Goal: Task Accomplishment & Management: Manage account settings

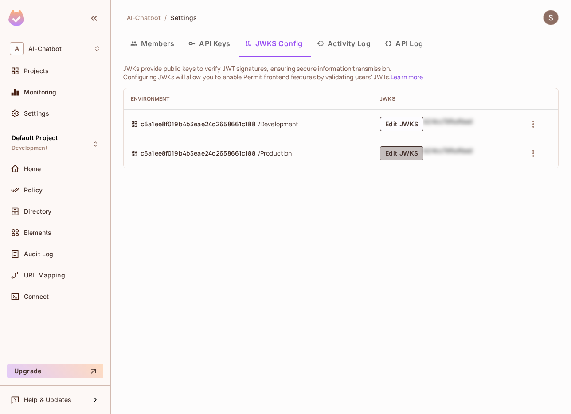
click at [411, 152] on button "Edit JWKS" at bounding box center [401, 153] width 43 height 14
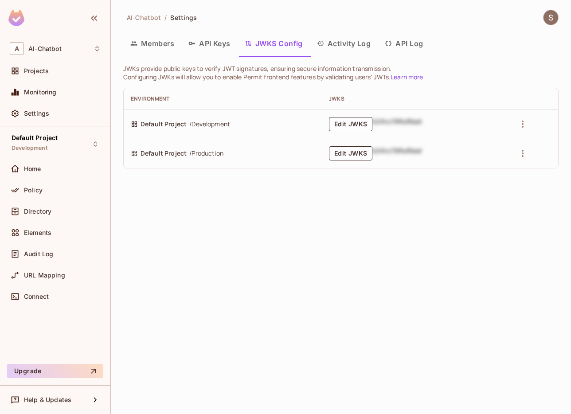
click at [548, 20] on img at bounding box center [551, 17] width 15 height 15
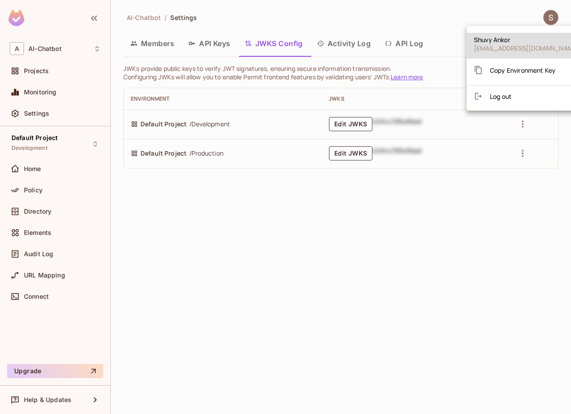
click at [533, 95] on li "Log out" at bounding box center [527, 96] width 120 height 14
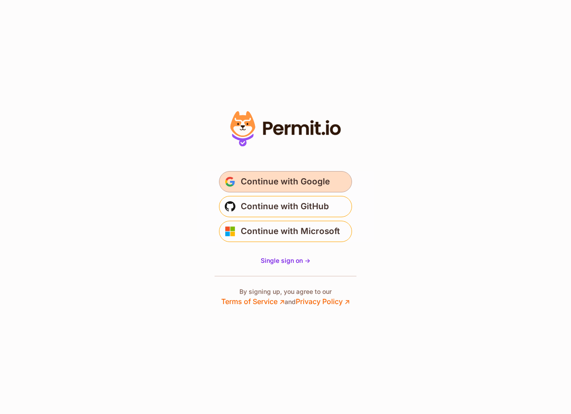
click at [287, 177] on span "Continue with Google" at bounding box center [285, 182] width 89 height 14
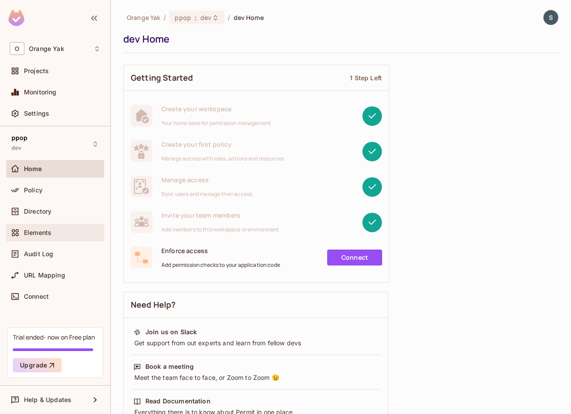
click at [67, 232] on div "Elements" at bounding box center [62, 232] width 77 height 7
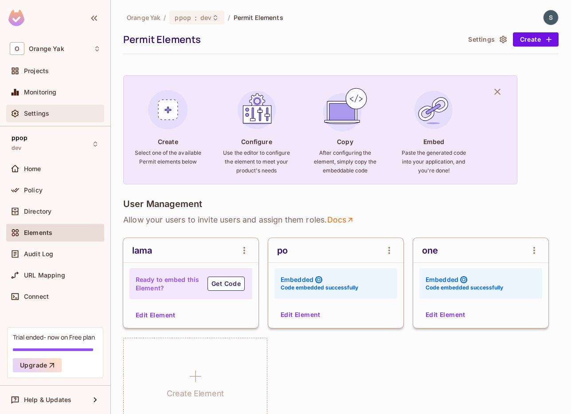
click at [55, 114] on div "Settings" at bounding box center [62, 113] width 77 height 7
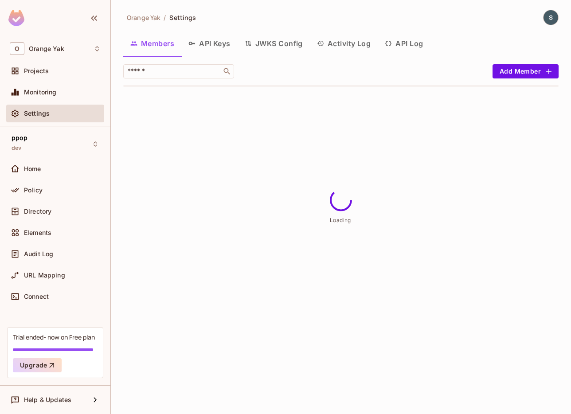
click at [270, 40] on button "JWKS Config" at bounding box center [274, 43] width 72 height 22
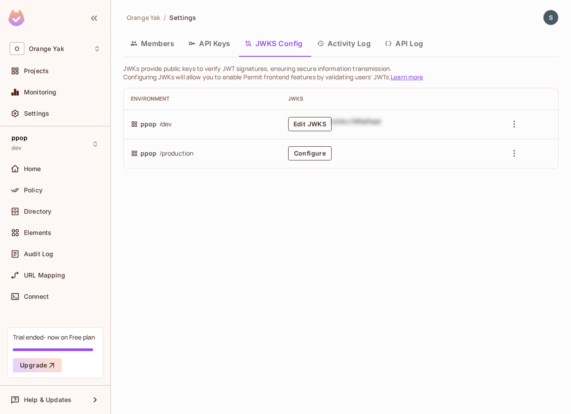
click at [316, 127] on button "Edit JWKS" at bounding box center [309, 124] width 43 height 14
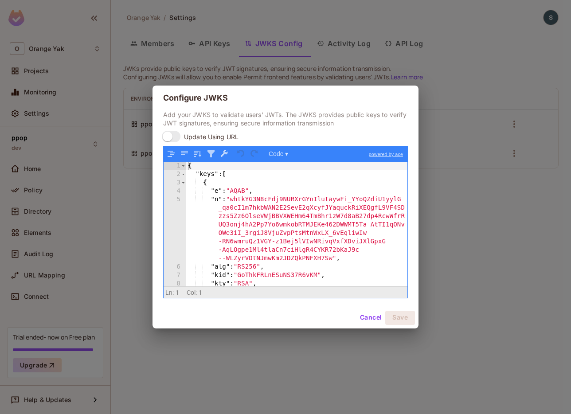
click at [143, 208] on div "Configure JWKS Add your JWKS to validate users' JWTs. The JWKS provides public …" at bounding box center [285, 207] width 571 height 414
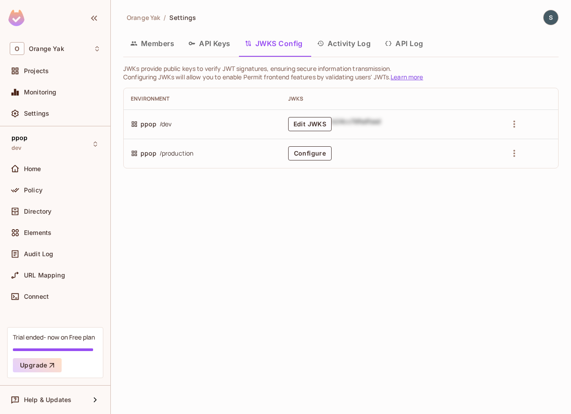
click at [571, 193] on div "Orange Yak / Settings Members API Keys JWKS Config Activity Log API Log JWKs pr…" at bounding box center [341, 207] width 460 height 414
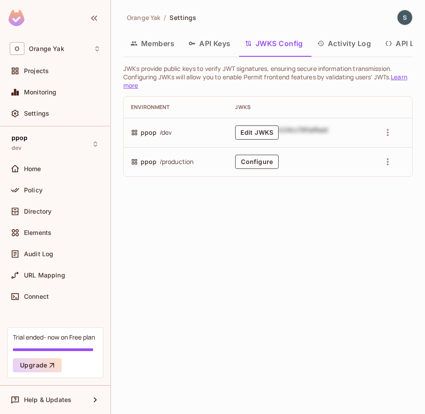
click at [392, 245] on div "Orange Yak / Settings Members API Keys JWKS Config Activity Log API Log JWKs pr…" at bounding box center [268, 207] width 314 height 414
click at [44, 212] on span "Directory" at bounding box center [37, 211] width 27 height 7
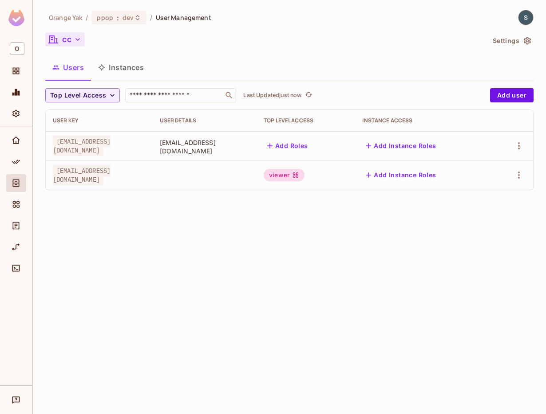
click at [55, 37] on icon "button" at bounding box center [53, 39] width 11 height 11
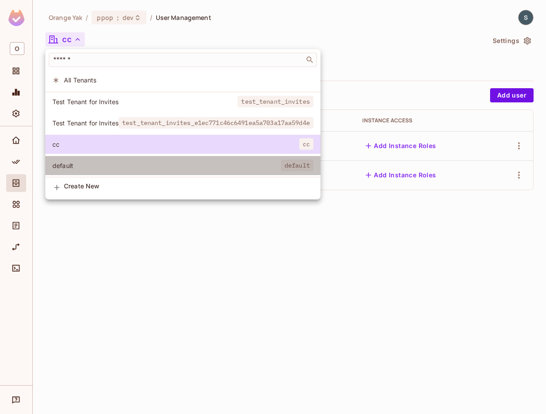
click at [99, 157] on li "default default" at bounding box center [182, 165] width 275 height 19
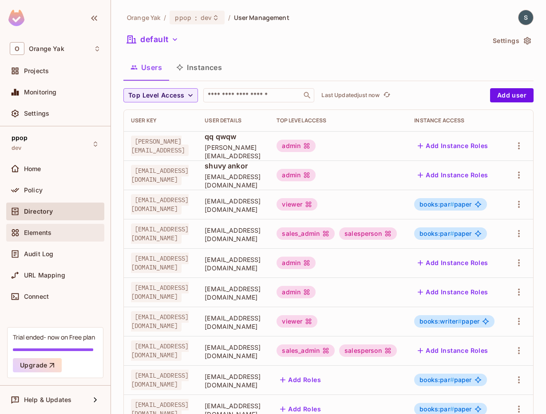
click at [69, 228] on div "Elements" at bounding box center [55, 233] width 91 height 11
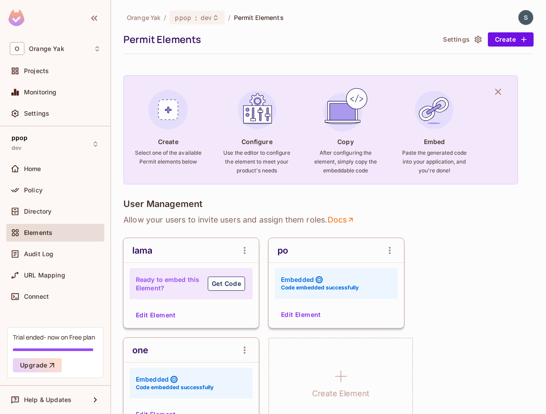
scroll to position [52, 0]
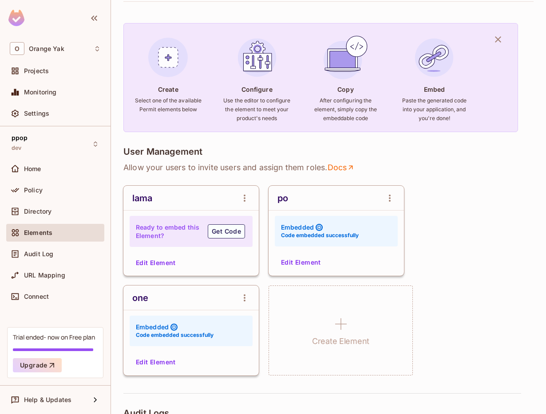
click at [299, 232] on h6 "Code embedded successfully" at bounding box center [320, 236] width 78 height 8
click at [320, 227] on icon at bounding box center [318, 227] width 7 height 7
click at [385, 194] on icon "open Menu" at bounding box center [389, 198] width 11 height 11
click at [427, 173] on div at bounding box center [273, 207] width 546 height 414
click at [391, 203] on icon "open Menu" at bounding box center [389, 198] width 11 height 11
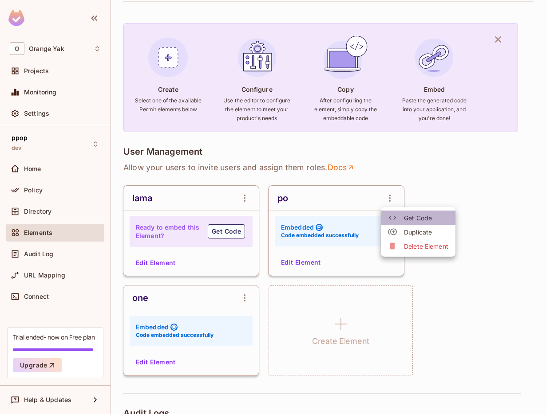
click at [416, 220] on span "Get Code" at bounding box center [426, 218] width 44 height 8
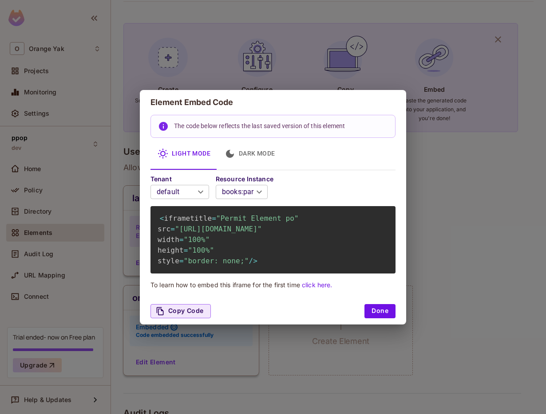
scroll to position [0, 0]
drag, startPoint x: 385, startPoint y: 242, endPoint x: 82, endPoint y: 229, distance: 302.8
click at [82, 230] on div "Element Embed Code The code below reflects the last saved version of this eleme…" at bounding box center [273, 207] width 546 height 414
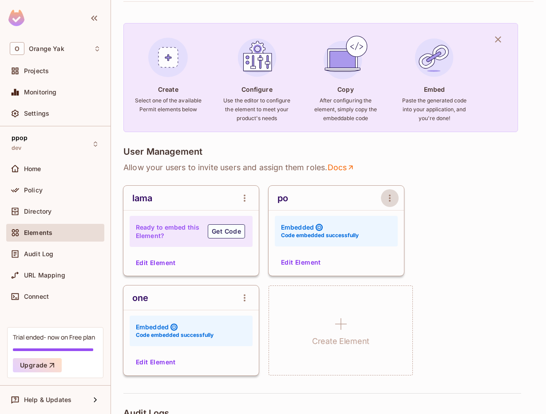
scroll to position [52, 0]
click at [47, 87] on div "Monitoring" at bounding box center [55, 92] width 91 height 11
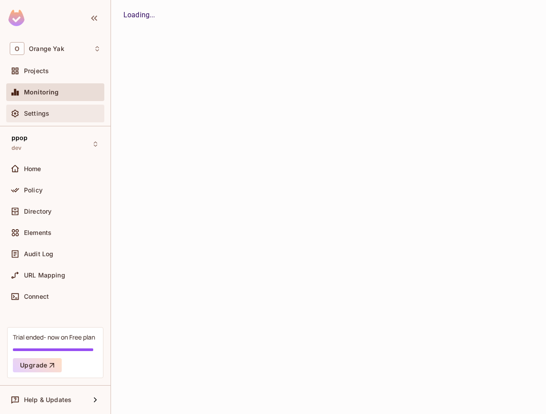
click at [47, 108] on div "Settings" at bounding box center [55, 114] width 98 height 18
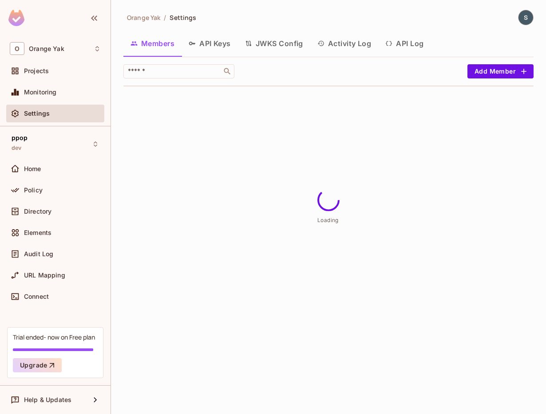
click at [263, 45] on button "JWKS Config" at bounding box center [274, 43] width 72 height 22
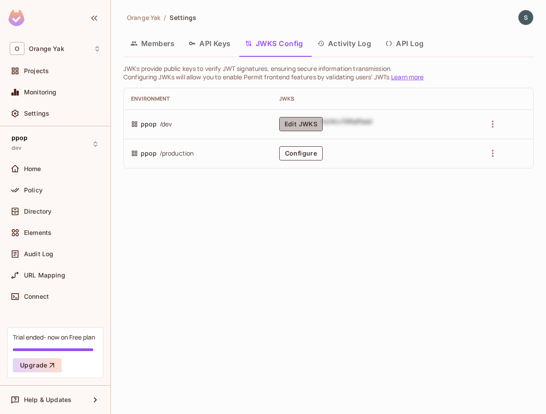
click at [312, 131] on button "Edit JWKS" at bounding box center [300, 124] width 43 height 14
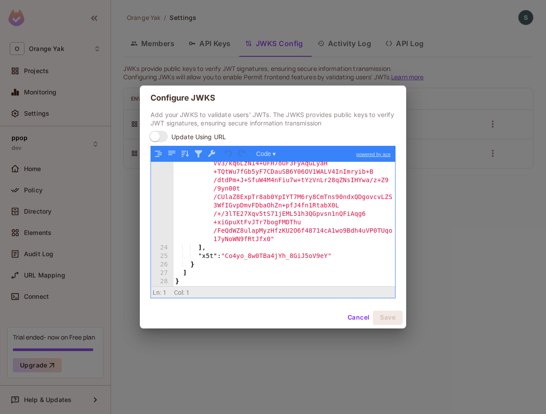
scroll to position [693, 0]
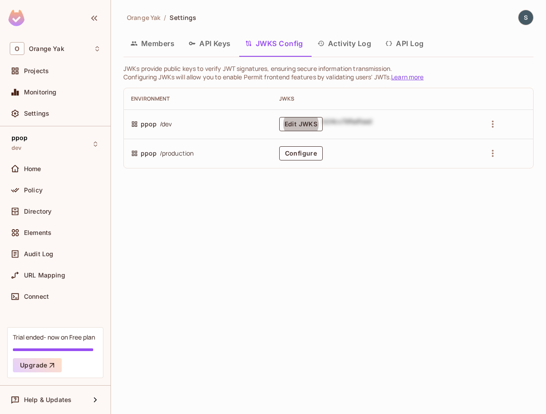
click at [300, 129] on button "Edit JWKS" at bounding box center [300, 124] width 43 height 14
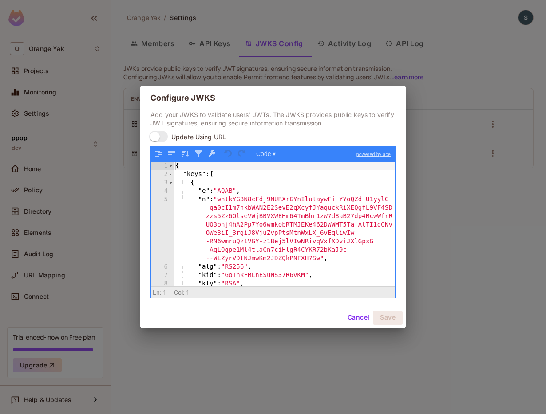
click at [288, 190] on div "{ "keys" : [ { "e" : "AQAB" , "n" : "whtkYG3N8cFdj9NURXrGYnIlutaywFi_YYoQZdiU1y…" at bounding box center [283, 232] width 221 height 141
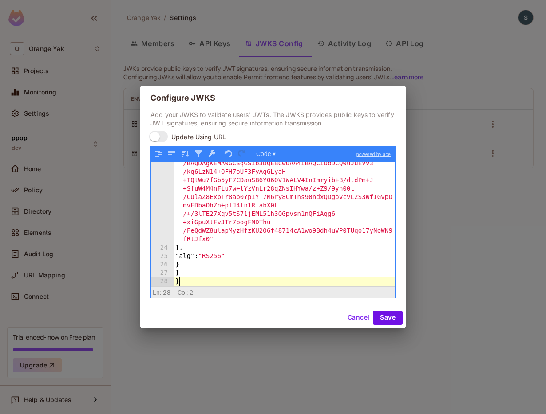
scroll to position [617, 0]
click at [388, 319] on button "Save" at bounding box center [388, 318] width 30 height 14
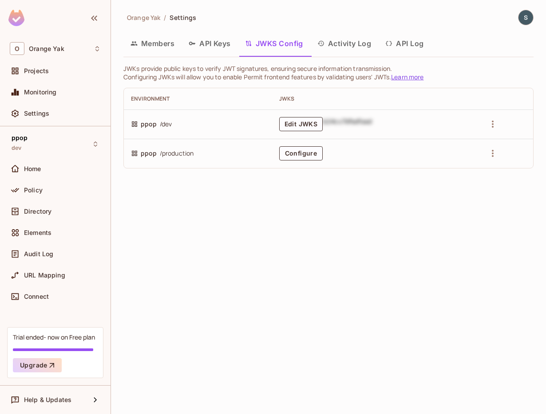
click at [478, 40] on div "Members API Keys JWKS Config Activity Log API Log" at bounding box center [328, 43] width 410 height 22
click at [524, 24] on img at bounding box center [525, 17] width 15 height 15
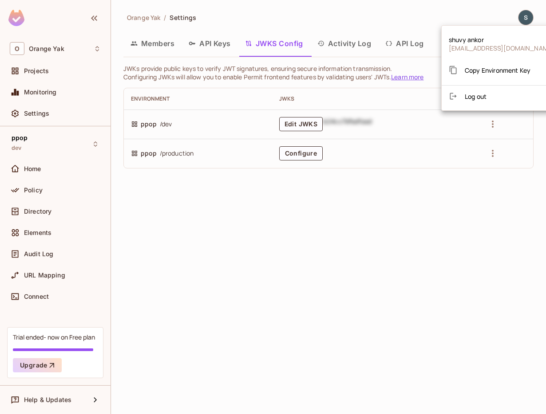
click at [474, 19] on div at bounding box center [273, 207] width 546 height 414
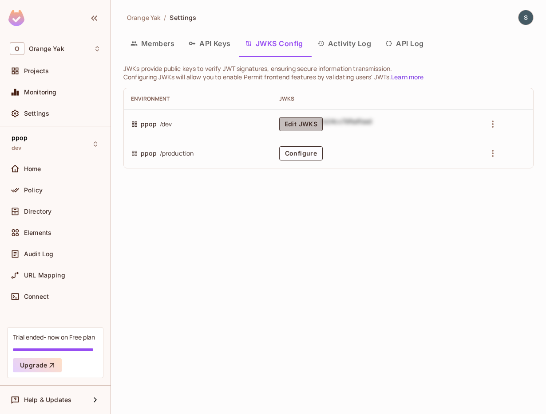
click at [298, 127] on button "Edit JWKS" at bounding box center [300, 124] width 43 height 14
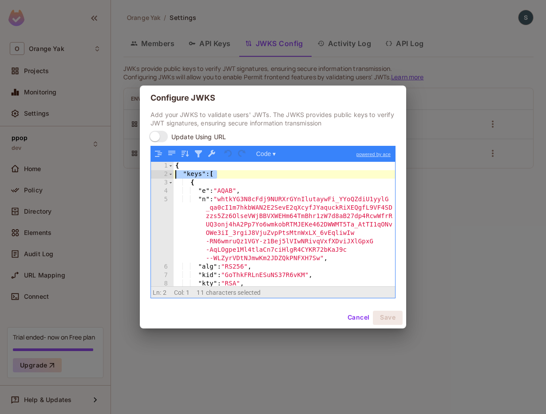
drag, startPoint x: 200, startPoint y: 173, endPoint x: 176, endPoint y: 172, distance: 24.4
click at [175, 172] on div "{ "keys" : [ { "e" : "AQAB" , "n" : "whtkYG3N8cFdj9NURXrGYnIlutaywFi_YYoQZdiU1y…" at bounding box center [283, 232] width 221 height 141
click at [194, 175] on div "{ "keys" : [ { "e" : "AQAB" , "n" : "whtkYG3N8cFdj9NURXrGYnIlutaywFi_YYoQZdiU1y…" at bounding box center [283, 232] width 221 height 141
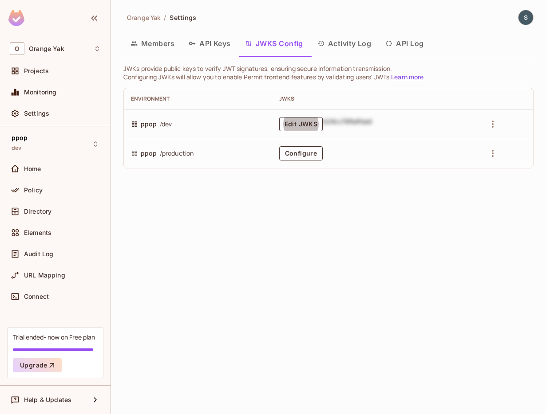
click at [238, 266] on div "Orange Yak / Settings Members API Keys JWKS Config Activity Log API Log JWKs pr…" at bounding box center [328, 207] width 435 height 414
click at [298, 126] on button "Edit JWKS" at bounding box center [300, 124] width 43 height 14
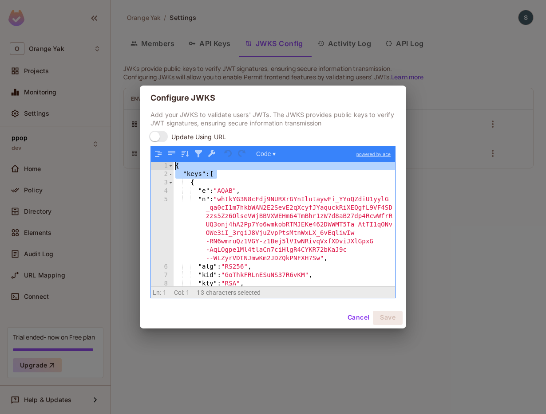
drag, startPoint x: 239, startPoint y: 178, endPoint x: 149, endPoint y: 154, distance: 93.9
click at [149, 154] on div "Add your JWKS to validate users' JWTs. The JWKS provides public keys to verify …" at bounding box center [273, 208] width 266 height 196
click at [233, 226] on div "{ "keys" : [ { "e" : "AQAB" , "n" : "whtkYG3N8cFdj9NURXrGYnIlutaywFi_YYoQZdiU1y…" at bounding box center [283, 232] width 221 height 141
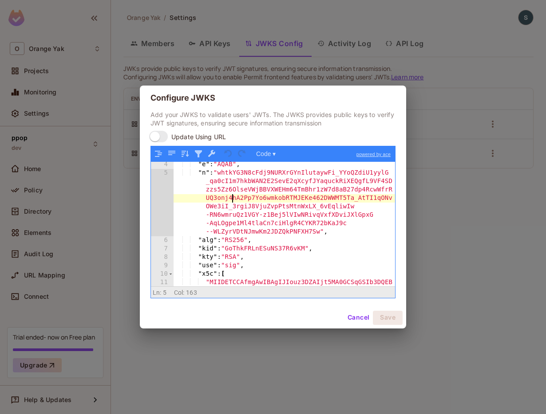
click at [239, 234] on div ""e" : "AQAB" , "n" : "whtkYG3N8cFdj9NURXrGYnIlutaywFi_YYoQZdiU1yylG _qa0cI1m7hk…" at bounding box center [283, 337] width 221 height 352
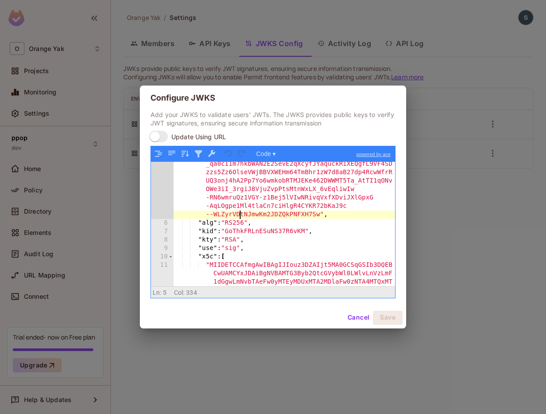
scroll to position [71, 0]
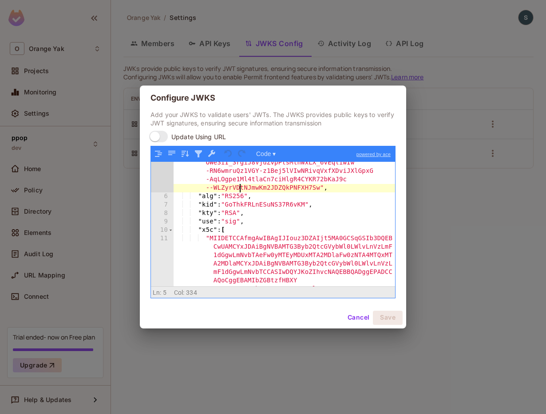
click at [255, 234] on div ""n" : "whtkYG3N8cFdj9NURXrGYnIlutaywFi_YYoQZdiU1yylG _qa0cI1m7hkbWAN2E2SevE2qXc…" at bounding box center [283, 330] width 221 height 411
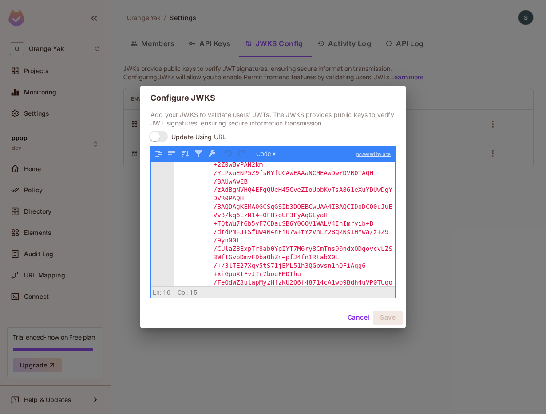
scroll to position [642, 0]
click at [263, 220] on div ""MIIDETCCAfmgAwIBAgIJLCV9bshilngoMA0GCSqGSIb3DQEB CwUAMCYxJDAiBgNVBAMTG3Byb2Qtc…" at bounding box center [283, 357] width 221 height 613
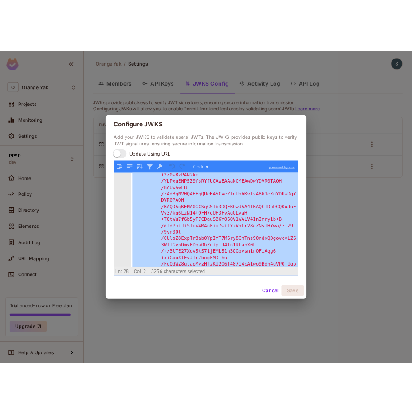
scroll to position [617, 0]
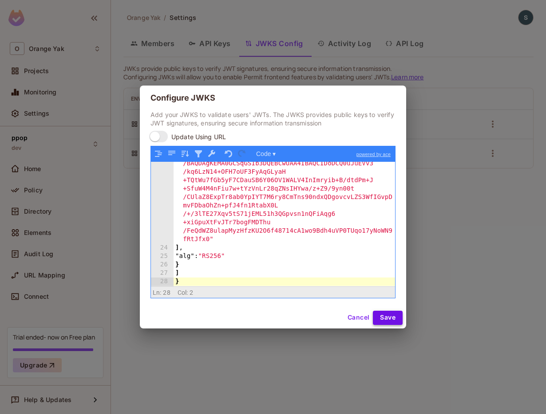
click at [396, 317] on button "Save" at bounding box center [388, 318] width 30 height 14
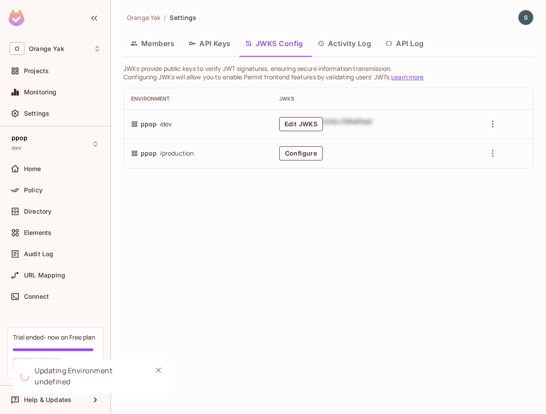
click at [396, 317] on div "Orange Yak / Settings Members API Keys JWKS Config Activity Log API Log JWKs pr…" at bounding box center [328, 207] width 435 height 414
click at [171, 126] on span "/ dev" at bounding box center [166, 124] width 12 height 10
click at [163, 126] on span "/ dev" at bounding box center [166, 124] width 12 height 10
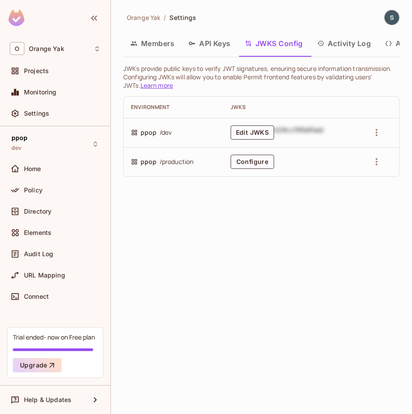
click at [358, 230] on div "Orange Yak / Settings Members API Keys JWKS Config Activity Log API Log JWKs pr…" at bounding box center [261, 207] width 301 height 414
click at [52, 78] on div "Projects" at bounding box center [55, 71] width 98 height 18
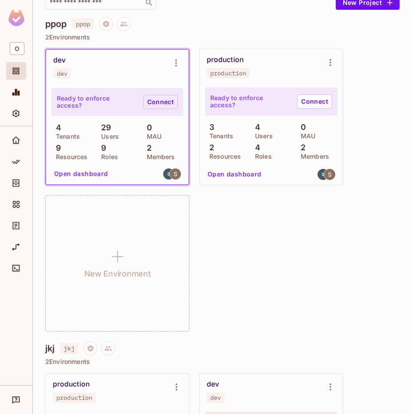
scroll to position [31, 0]
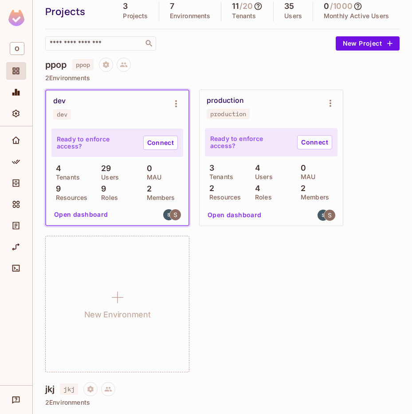
click at [114, 101] on div "dev dev" at bounding box center [110, 108] width 114 height 23
click at [15, 159] on icon "Policy" at bounding box center [16, 161] width 9 height 9
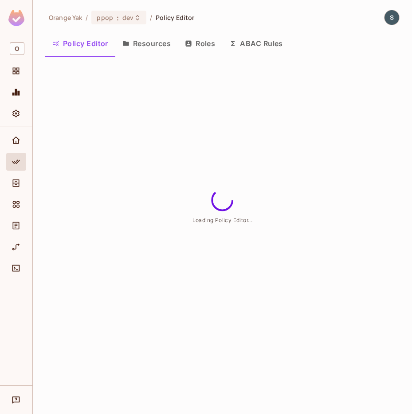
click at [157, 43] on button "Resources" at bounding box center [146, 43] width 63 height 22
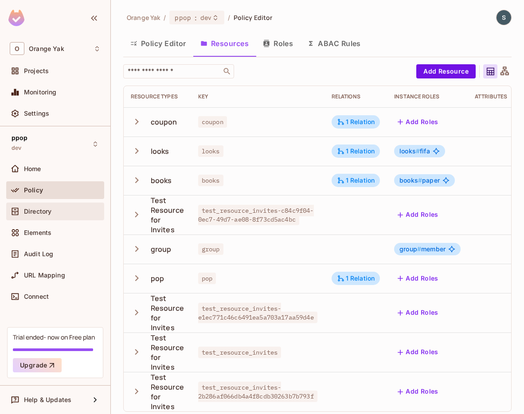
click at [39, 216] on div "Directory" at bounding box center [55, 211] width 91 height 11
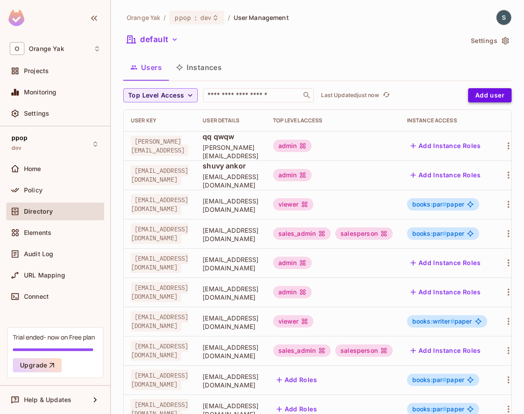
click at [497, 99] on button "Add user" at bounding box center [489, 95] width 43 height 14
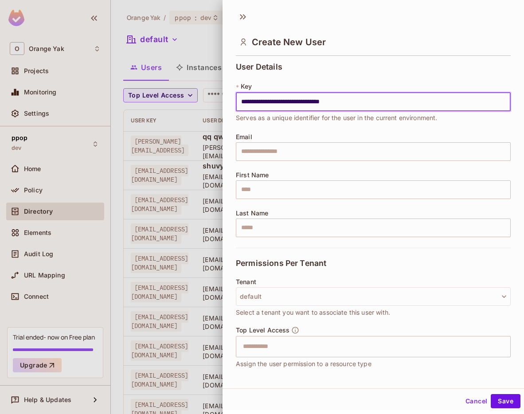
type input "**********"
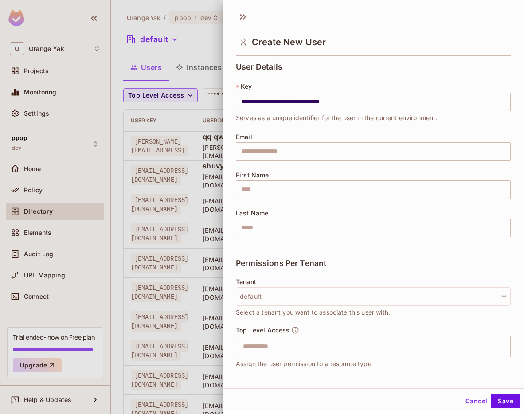
click at [344, 137] on div "Email ​" at bounding box center [373, 146] width 275 height 27
click at [342, 143] on input "text" at bounding box center [373, 151] width 275 height 19
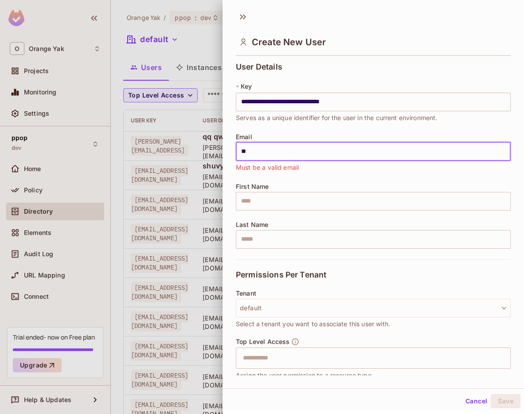
type input "***"
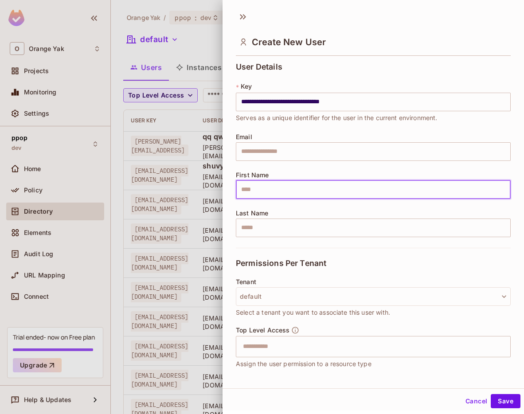
scroll to position [58, 0]
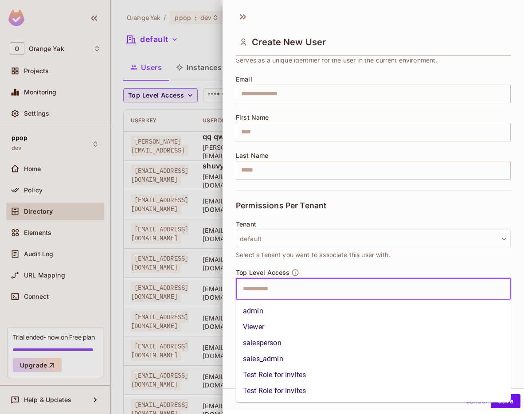
click at [308, 290] on input "text" at bounding box center [366, 289] width 256 height 18
click at [281, 319] on li "Viewer" at bounding box center [373, 327] width 275 height 16
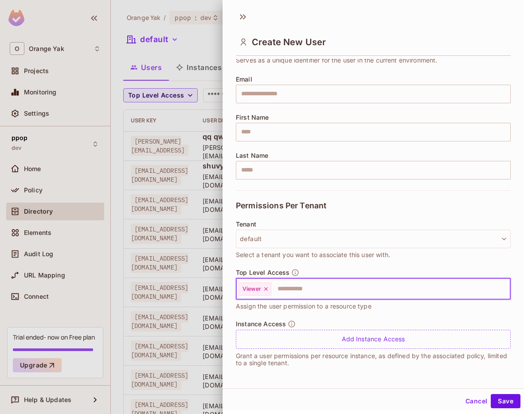
click at [307, 296] on input "text" at bounding box center [382, 289] width 221 height 18
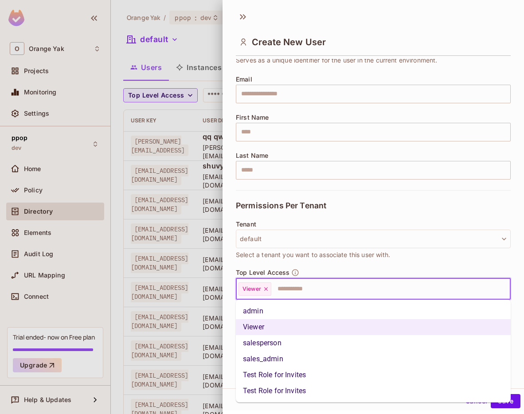
click at [294, 306] on li "admin" at bounding box center [373, 311] width 275 height 16
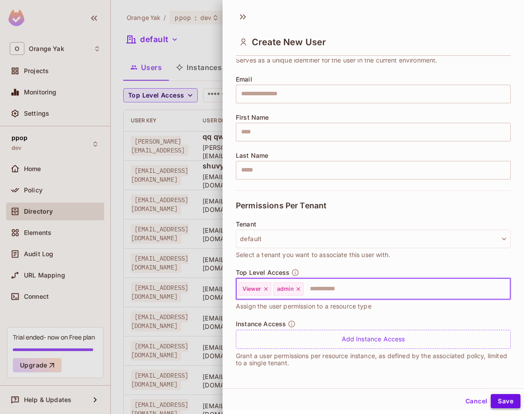
click at [500, 404] on button "Save" at bounding box center [506, 401] width 30 height 14
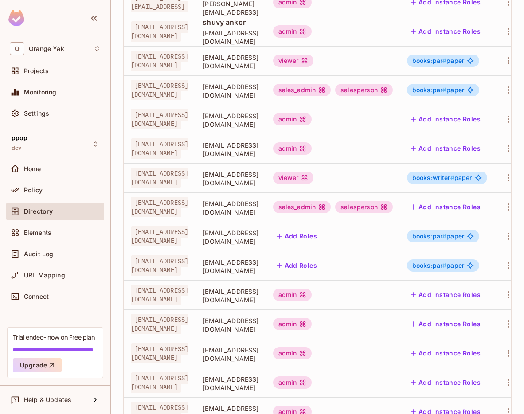
scroll to position [205, 0]
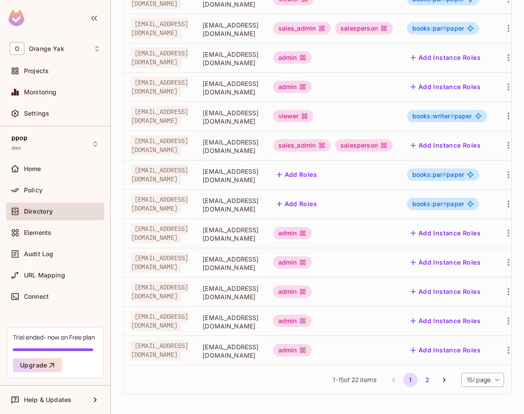
click at [426, 380] on button "2" at bounding box center [427, 380] width 14 height 14
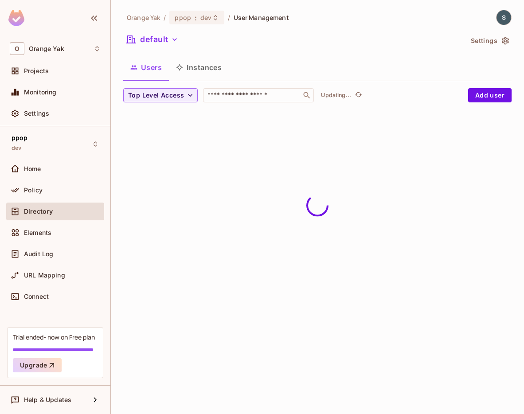
scroll to position [0, 0]
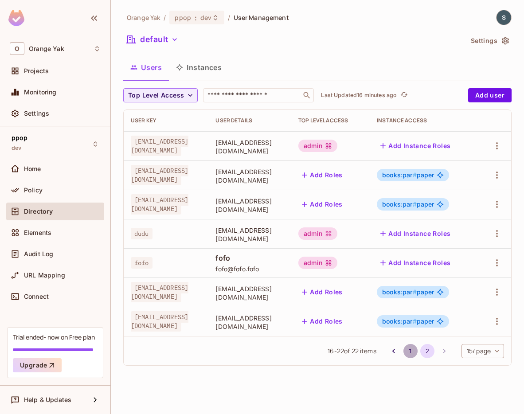
click at [413, 352] on button "1" at bounding box center [411, 351] width 14 height 14
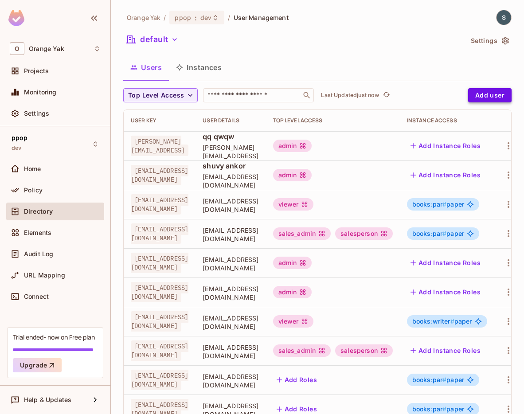
click at [474, 94] on button "Add user" at bounding box center [489, 95] width 43 height 14
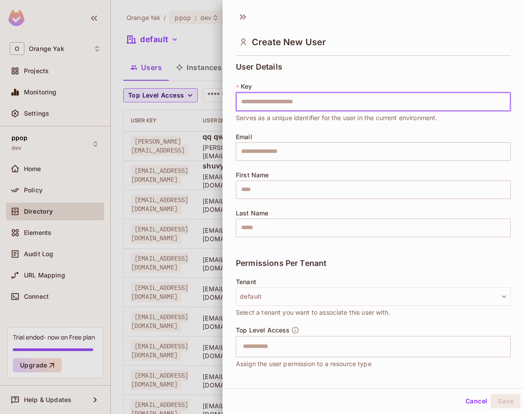
type input "**********"
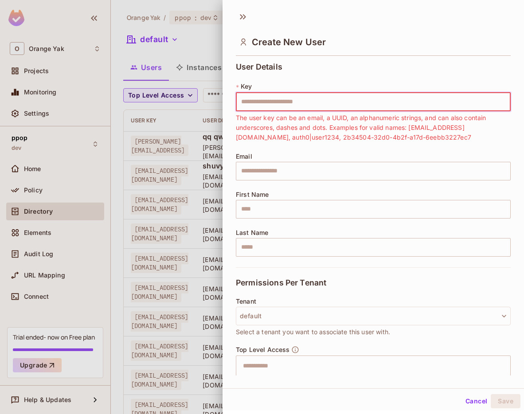
paste input "**********"
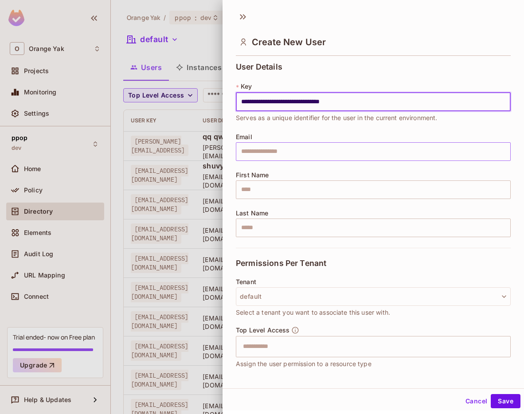
type input "**********"
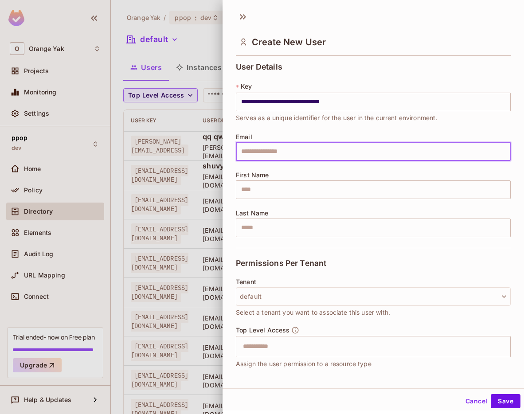
click at [278, 148] on input "text" at bounding box center [373, 151] width 275 height 19
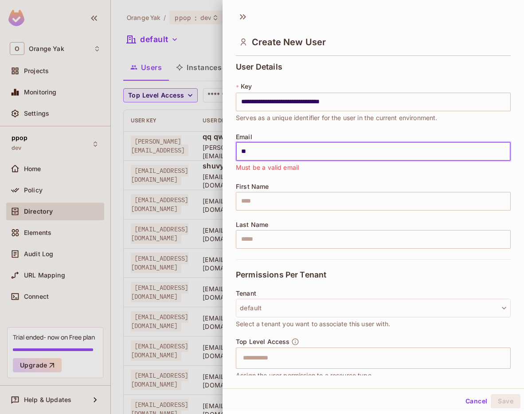
type input "*"
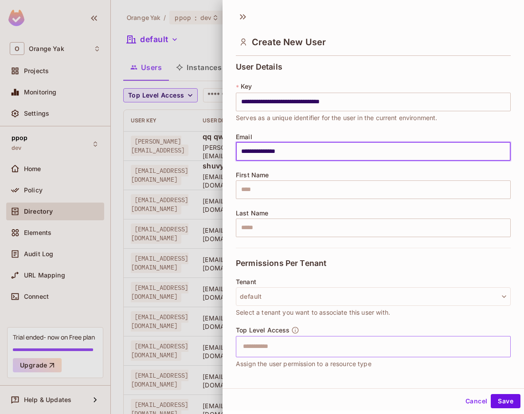
type input "**********"
click at [315, 340] on input "text" at bounding box center [366, 347] width 256 height 18
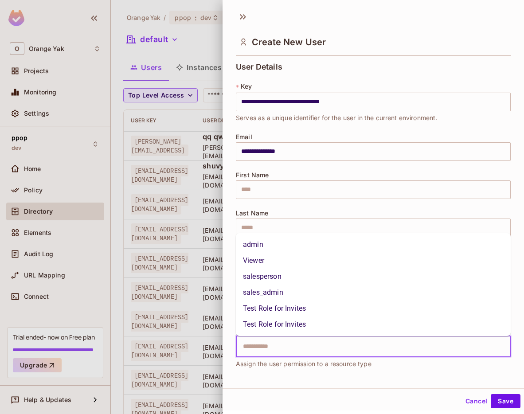
click at [273, 245] on li "admin" at bounding box center [373, 245] width 275 height 16
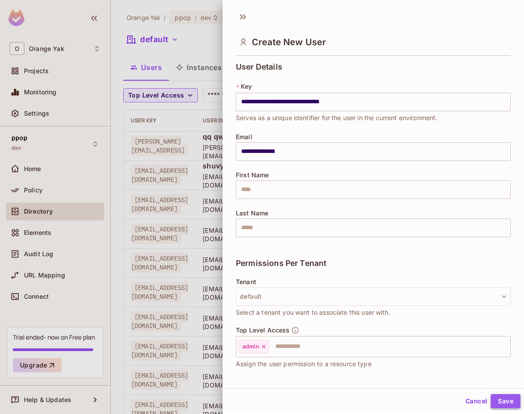
click at [496, 400] on button "Save" at bounding box center [506, 401] width 30 height 14
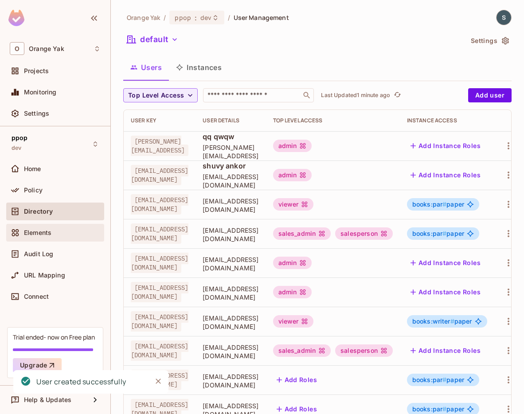
click at [50, 232] on span "Elements" at bounding box center [37, 232] width 27 height 7
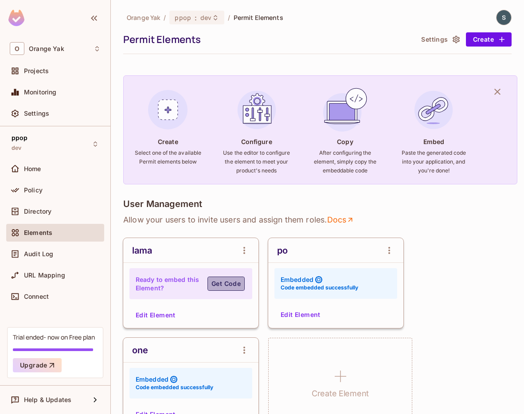
click at [228, 289] on button "Get Code" at bounding box center [226, 284] width 37 height 14
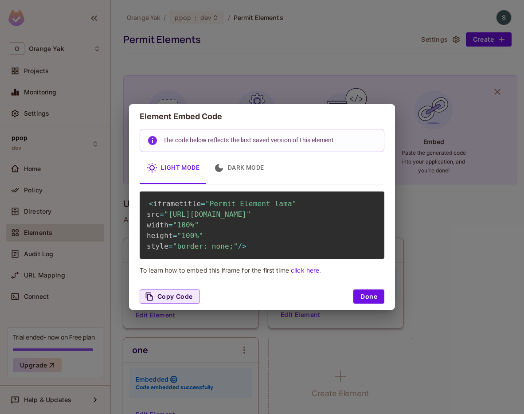
scroll to position [0, 3]
drag, startPoint x: 169, startPoint y: 214, endPoint x: 378, endPoint y: 229, distance: 210.3
click at [380, 229] on div "< iframe title = "Permit Element lama" src = "https://embed.permit.io/lama?envI…" at bounding box center [262, 225] width 245 height 67
click at [350, 241] on div "< iframe title = "Permit Element lama" src = "https://embed.permit.io/lama?envI…" at bounding box center [262, 225] width 245 height 67
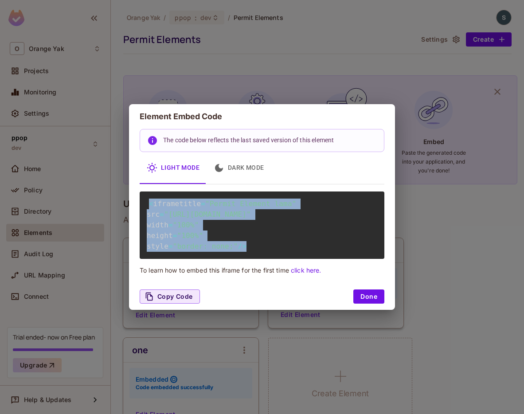
scroll to position [0, 0]
drag, startPoint x: 298, startPoint y: 262, endPoint x: 146, endPoint y: 196, distance: 166.0
click at [146, 196] on div "< iframe title = "Permit Element lama" src = "https://embed.permit.io/lama?envI…" at bounding box center [262, 225] width 245 height 67
copy code "< iframe title = "Permit Element lama" src = "https://embed.permit.io/lama?envI…"
